Goal: Information Seeking & Learning: Learn about a topic

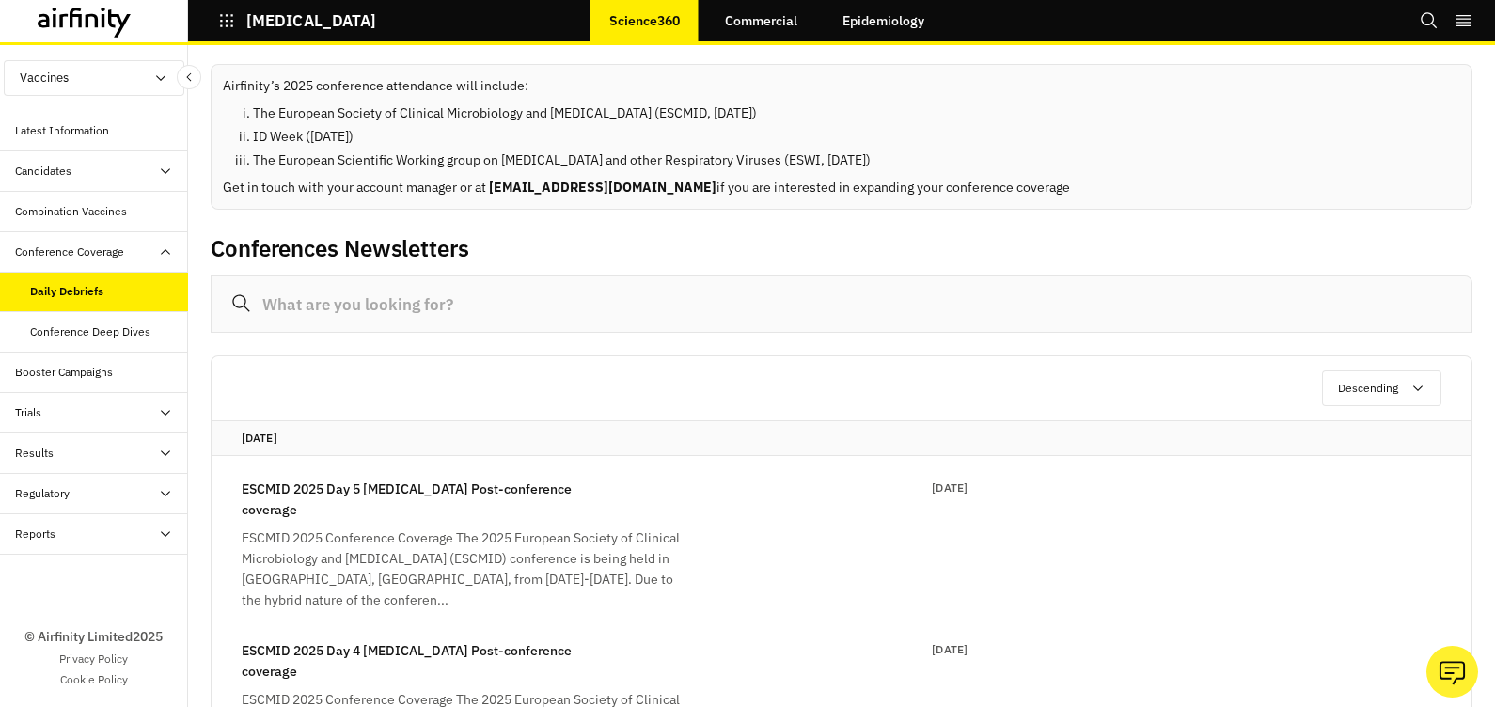
click at [38, 215] on div "Combination Vaccines" at bounding box center [71, 211] width 112 height 17
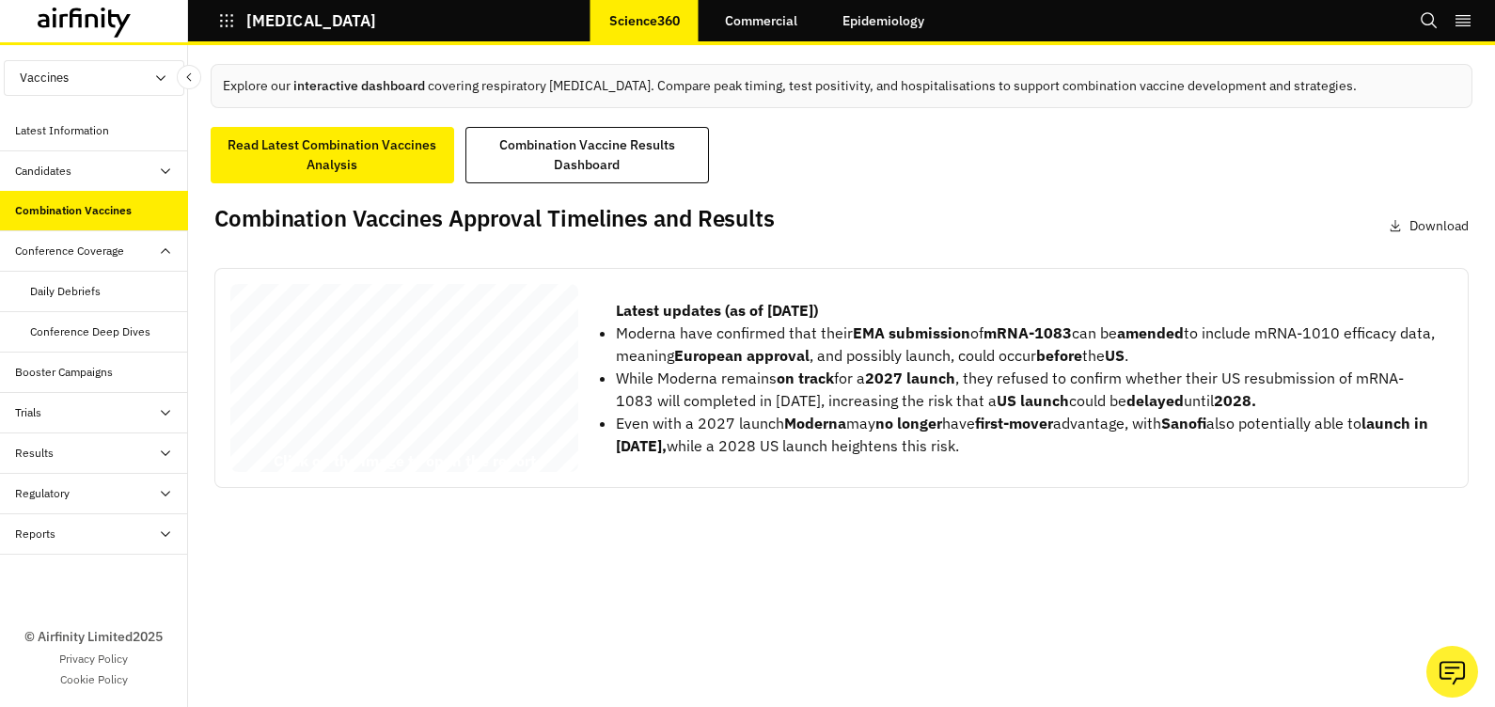
click at [433, 352] on span "This Airfinity report is intended to be used by [PERSON_NAME] at CSL Seqirus ex…" at bounding box center [395, 377] width 254 height 180
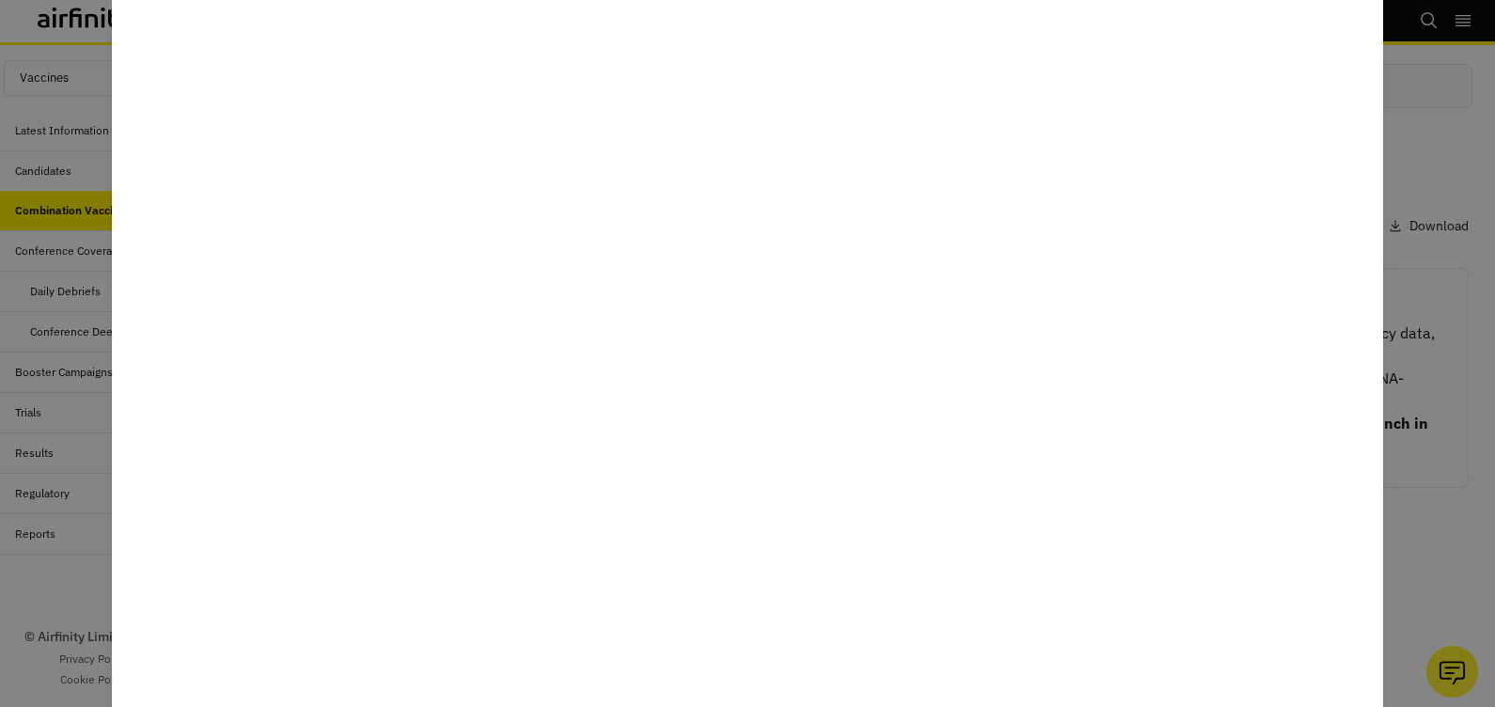
click at [1433, 147] on div at bounding box center [747, 353] width 1495 height 707
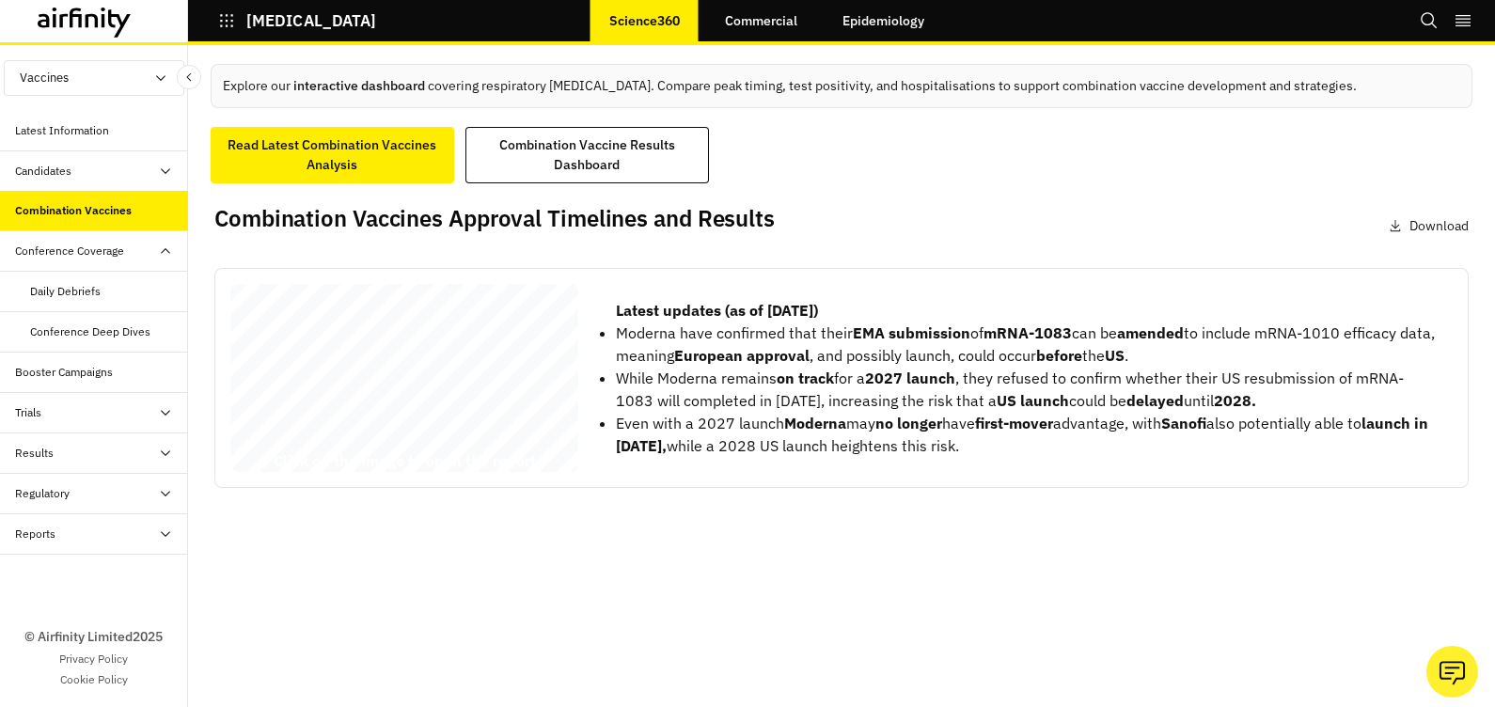
click at [1394, 226] on icon at bounding box center [1396, 225] width 10 height 11
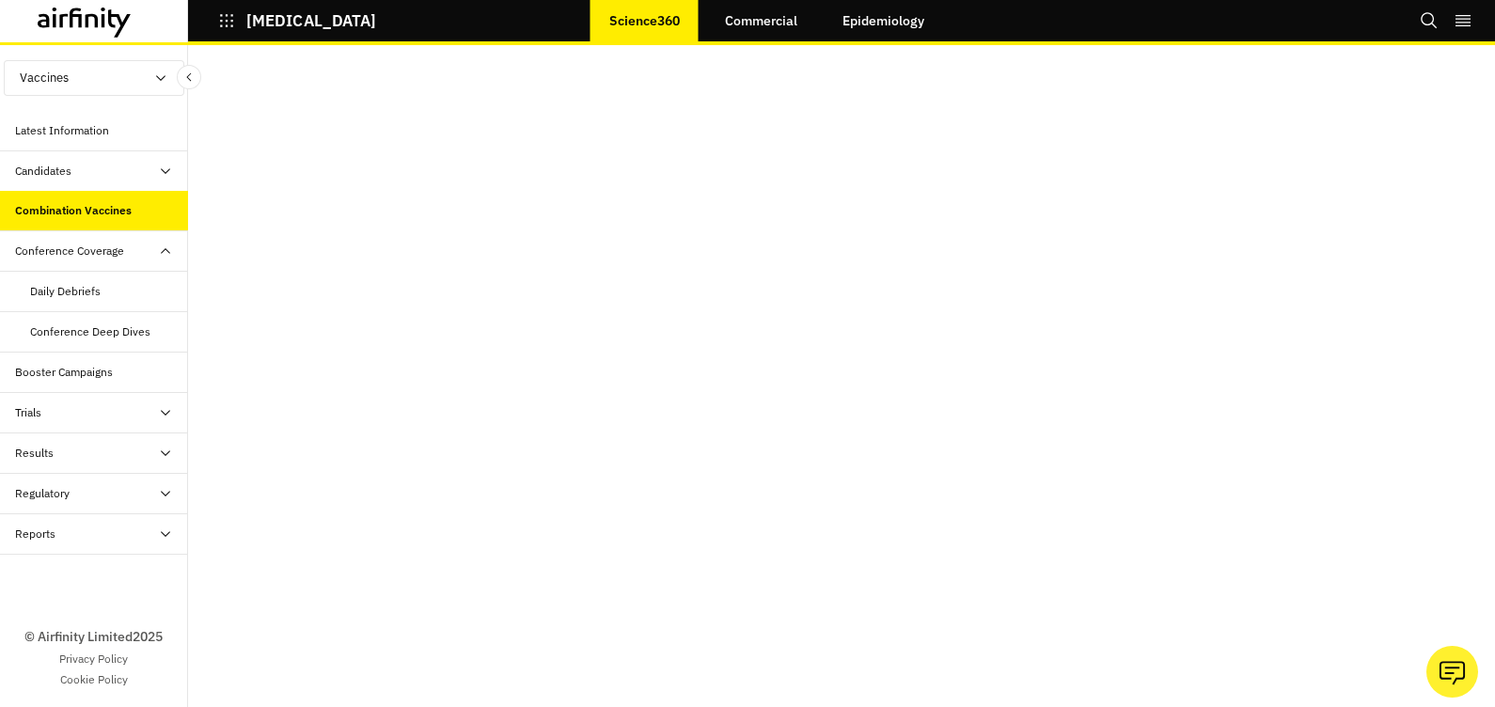
scroll to position [182, 0]
click at [867, 24] on link "Epidemiology" at bounding box center [883, 20] width 119 height 45
